Goal: Obtain resource: Obtain resource

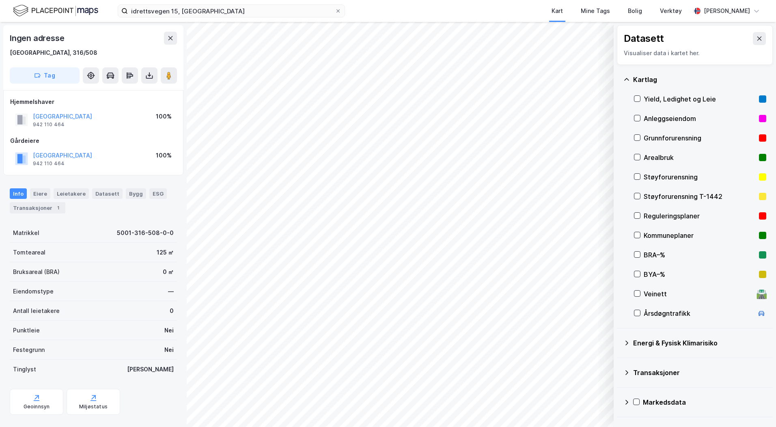
scroll to position [14, 0]
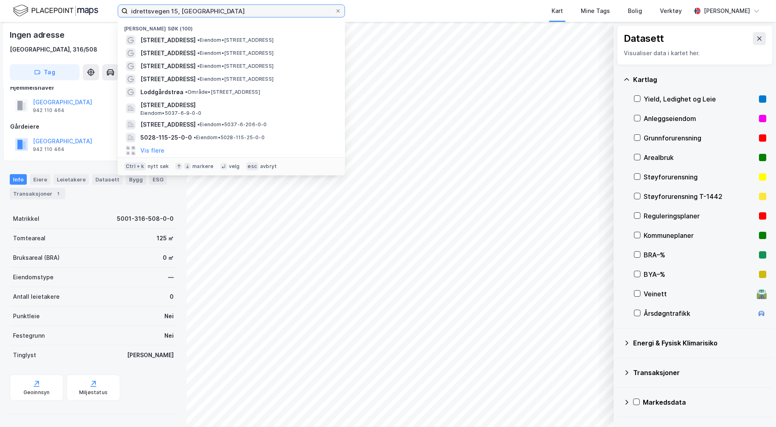
click at [220, 6] on input "idrettsvegen 15, [GEOGRAPHIC_DATA]" at bounding box center [231, 11] width 207 height 12
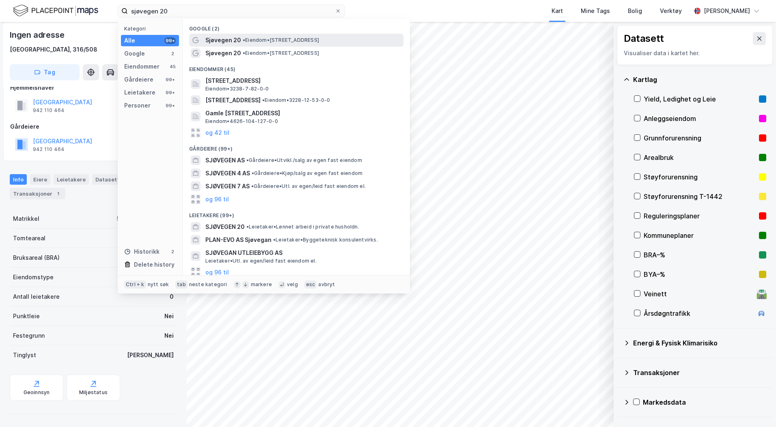
click at [213, 37] on span "Sjøvegen 20" at bounding box center [223, 40] width 36 height 10
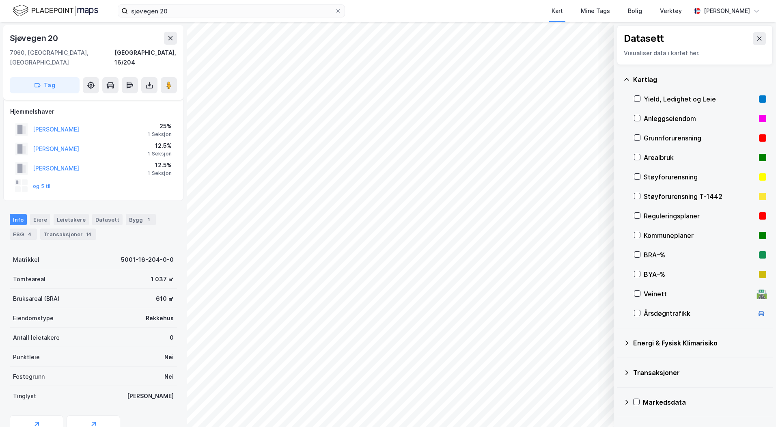
scroll to position [14, 0]
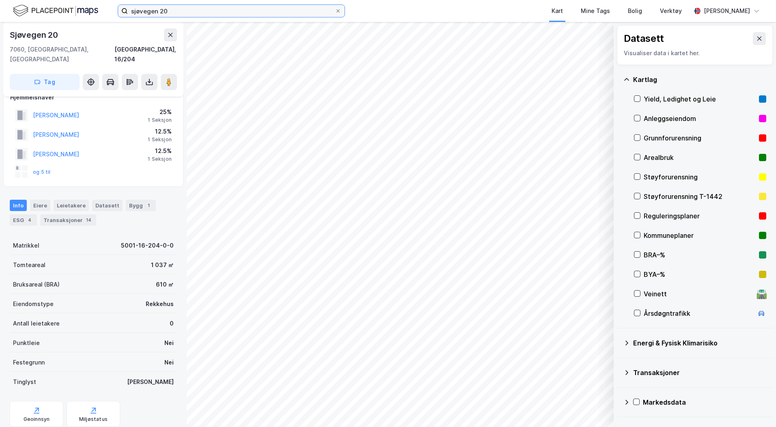
click at [169, 13] on input "sjøvegen 20" at bounding box center [231, 11] width 207 height 12
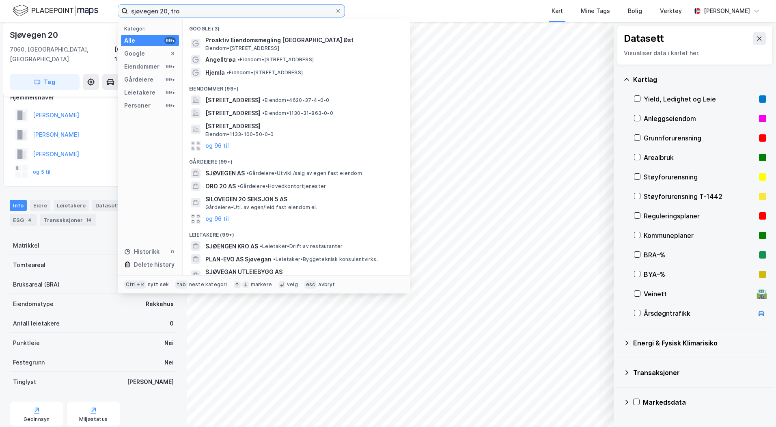
drag, startPoint x: 180, startPoint y: 12, endPoint x: 127, endPoint y: 9, distance: 53.7
click at [127, 9] on label "sjøvegen 20, tro" at bounding box center [231, 10] width 227 height 13
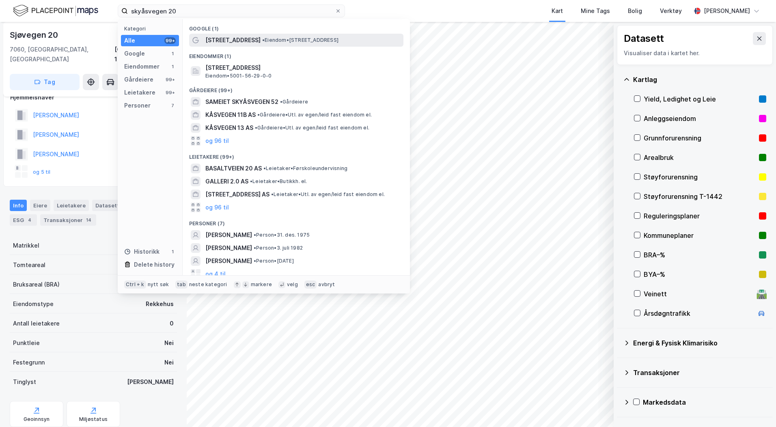
click at [235, 36] on span "[STREET_ADDRESS]" at bounding box center [232, 40] width 55 height 10
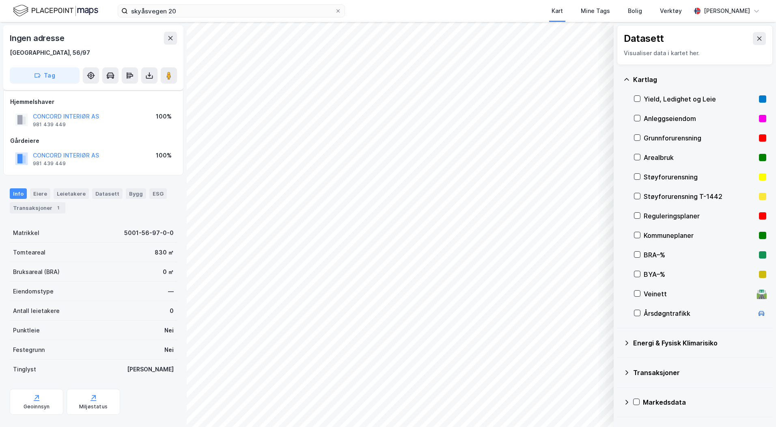
scroll to position [14, 0]
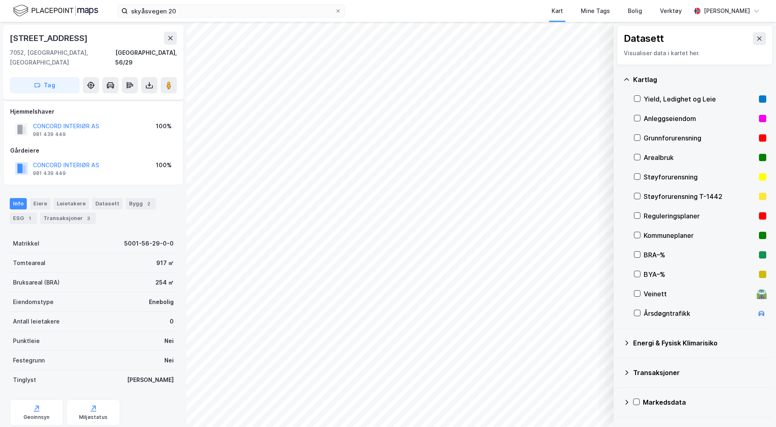
scroll to position [14, 0]
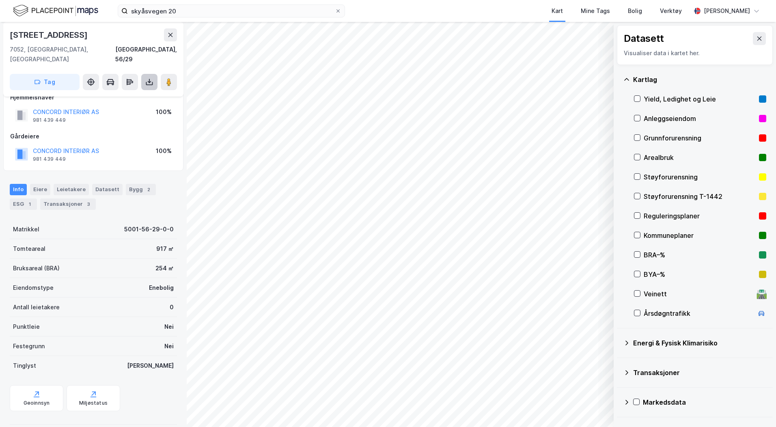
click at [144, 74] on button at bounding box center [149, 82] width 16 height 16
click at [132, 95] on div "Last ned grunnbok" at bounding box center [109, 98] width 47 height 6
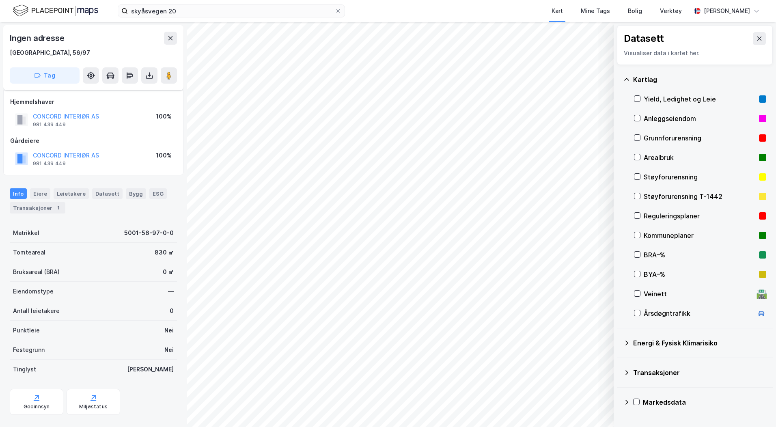
scroll to position [14, 0]
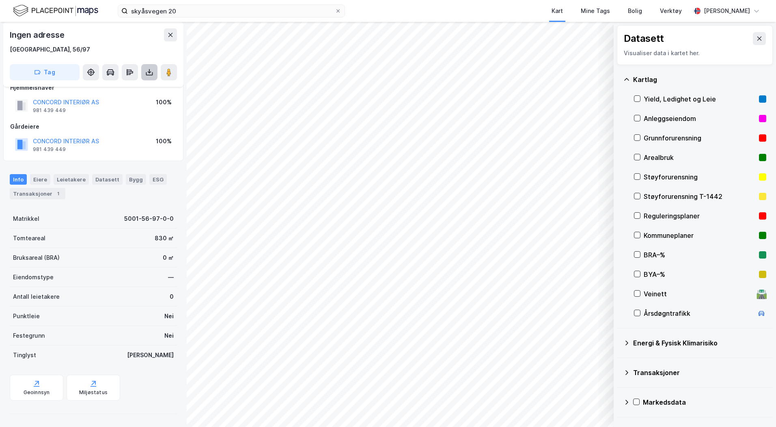
click at [149, 72] on icon at bounding box center [149, 72] width 3 height 2
click at [143, 82] on div "Last ned grunnbok" at bounding box center [114, 88] width 86 height 13
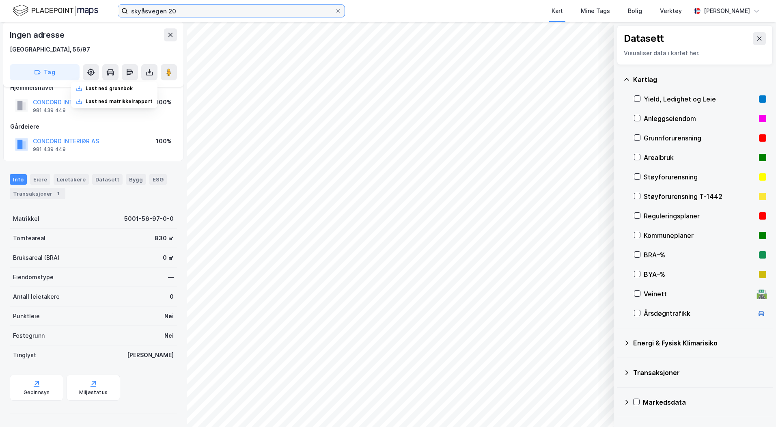
click at [173, 13] on input "skyåsvegen 20" at bounding box center [231, 11] width 207 height 12
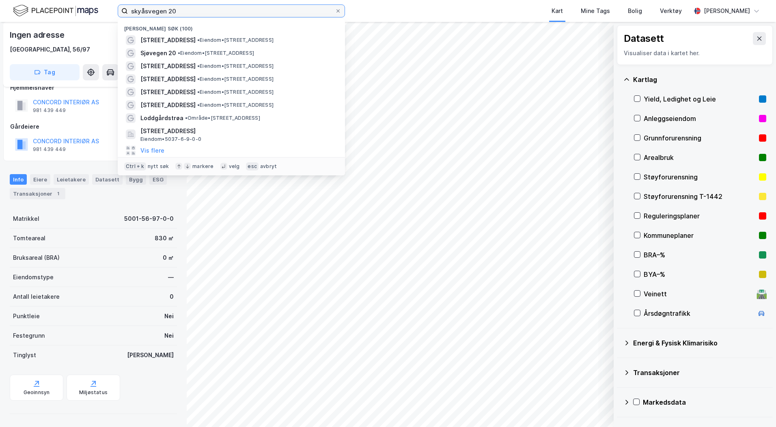
click at [173, 13] on input "skyåsvegen 20" at bounding box center [231, 11] width 207 height 12
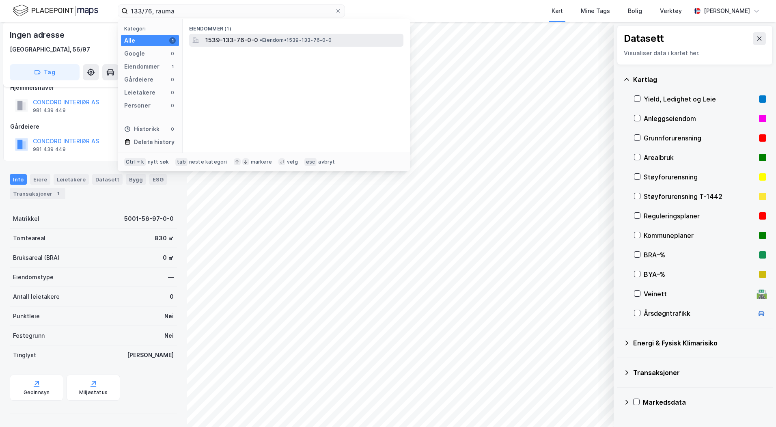
click at [254, 39] on span "1539-133-76-0-0" at bounding box center [231, 40] width 53 height 10
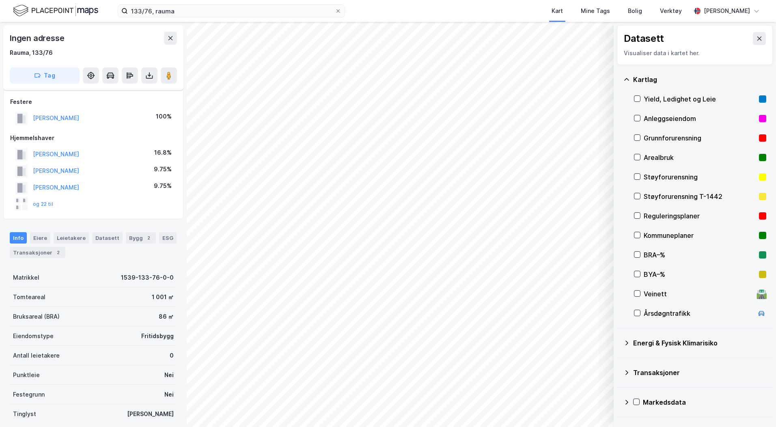
scroll to position [14, 0]
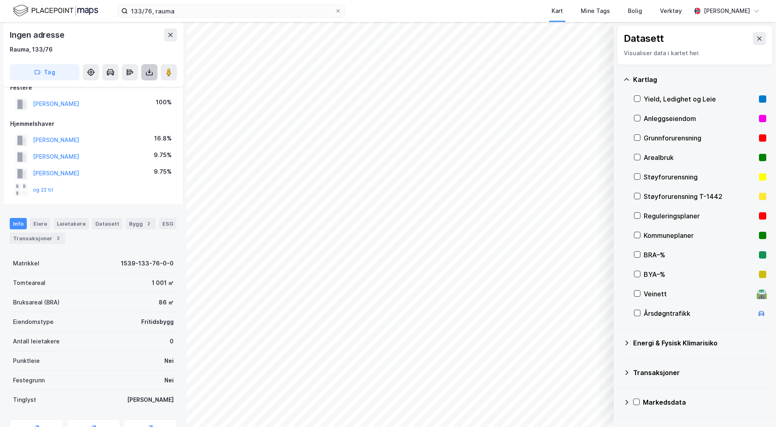
click at [152, 73] on icon at bounding box center [149, 72] width 8 height 8
click at [139, 89] on div "Last ned grunnbok" at bounding box center [114, 88] width 86 height 13
click at [125, 51] on div "Rauma, 133/76" at bounding box center [93, 50] width 167 height 10
click at [166, 13] on input "133/76, rauma" at bounding box center [231, 11] width 207 height 12
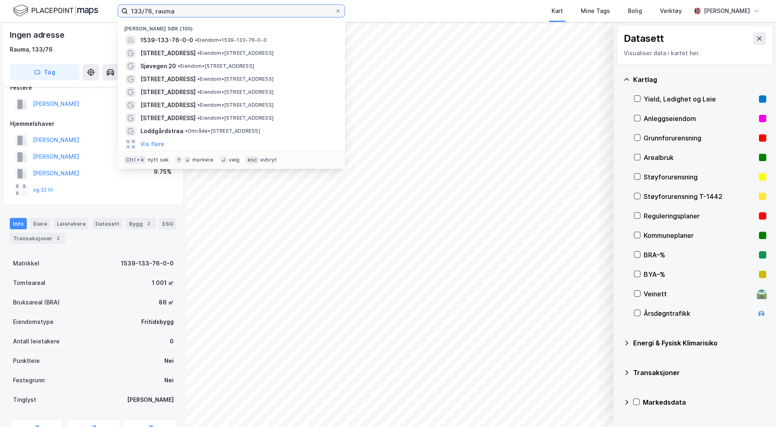
click at [166, 13] on input "133/76, rauma" at bounding box center [231, 11] width 207 height 12
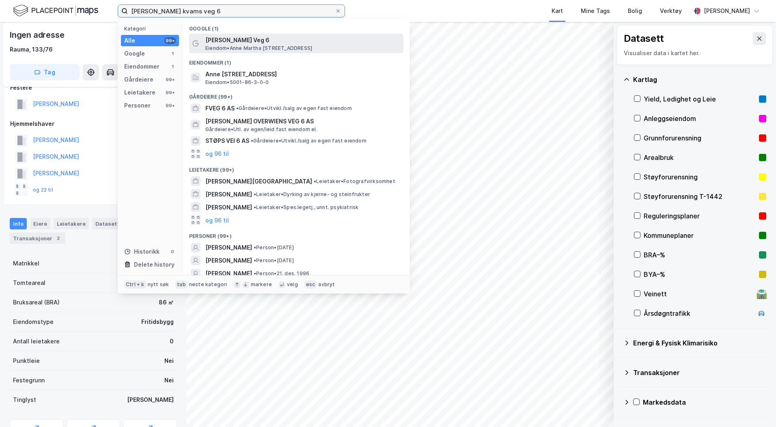
type input "[PERSON_NAME] kvams veg 6"
click at [282, 48] on span "Eiendom • [STREET_ADDRESS]" at bounding box center [258, 48] width 107 height 6
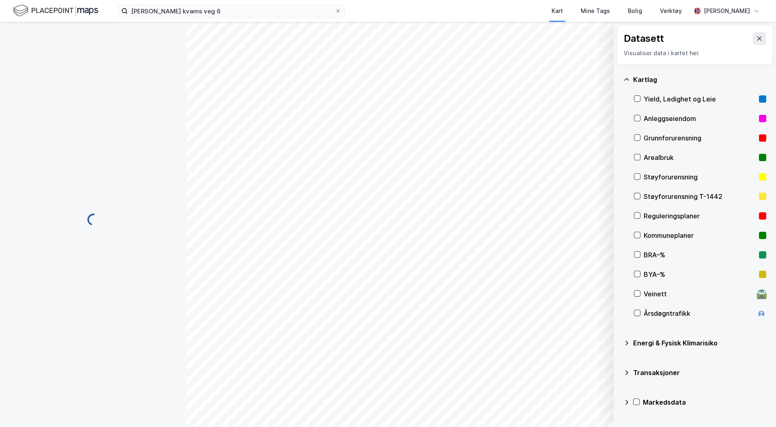
scroll to position [14, 0]
